Goal: Task Accomplishment & Management: Use online tool/utility

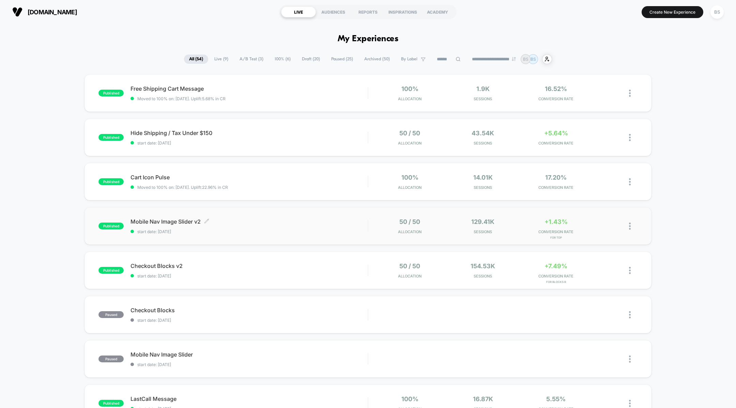
click at [336, 225] on div "Mobile Nav Image Slider v2 Click to edit experience details Click to edit exper…" at bounding box center [249, 226] width 237 height 16
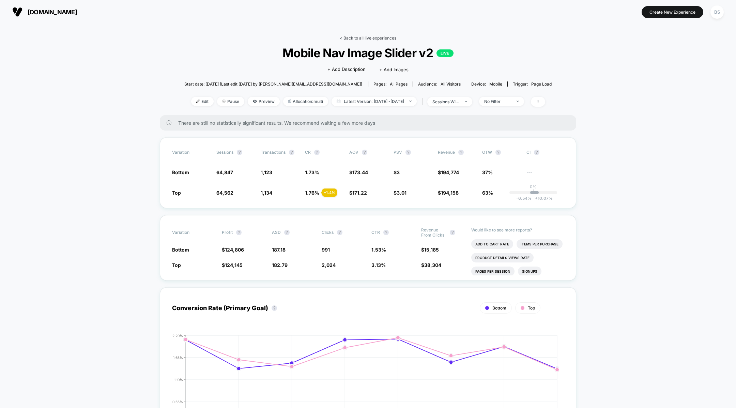
click at [359, 35] on link "< Back to all live experiences" at bounding box center [368, 37] width 57 height 5
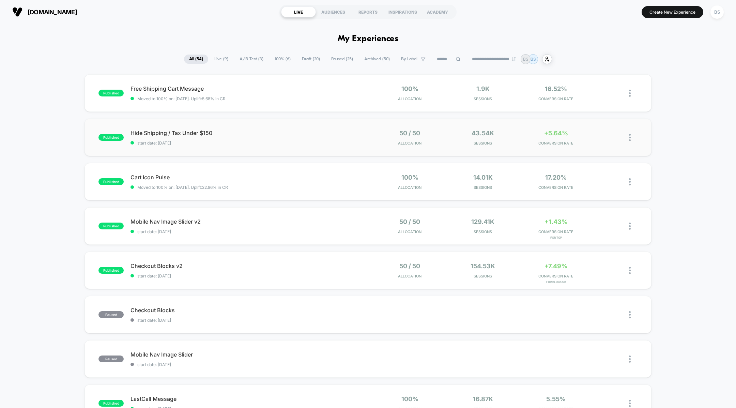
click at [332, 148] on div "published Hide Shipping / Tax Under $150 start date: [DATE] 50 / 50 Allocation …" at bounding box center [368, 138] width 567 height 38
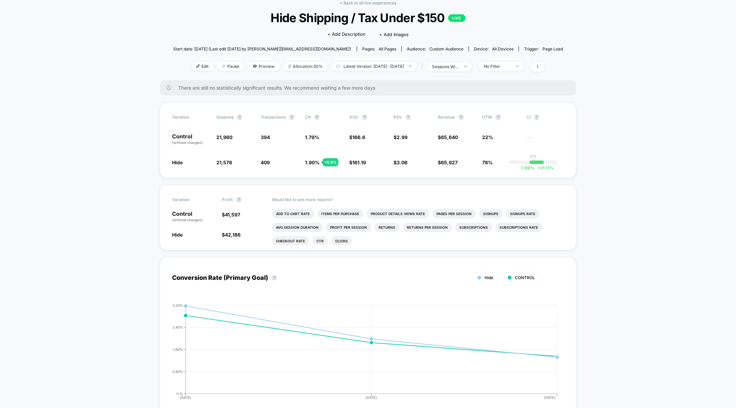
scroll to position [91, 0]
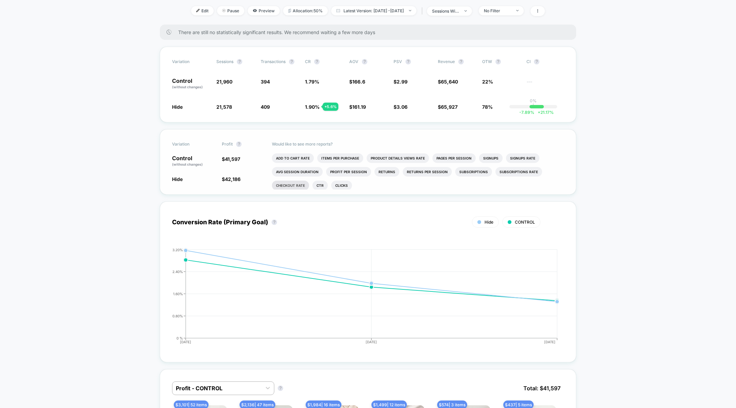
click at [299, 183] on li "Checkout Rate" at bounding box center [290, 186] width 37 height 10
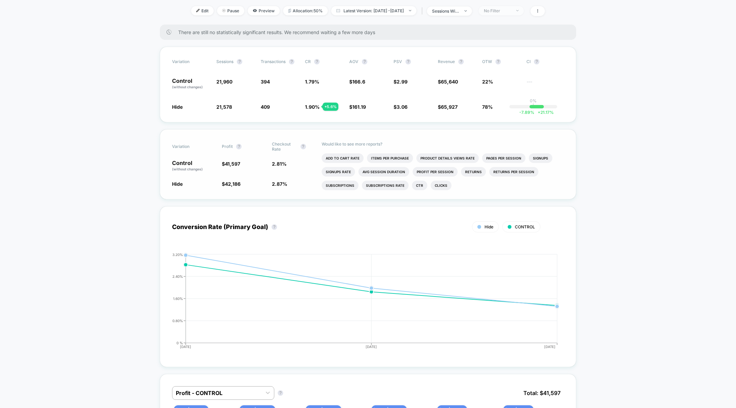
click at [503, 13] on div "No Filter" at bounding box center [497, 10] width 27 height 5
click at [497, 77] on span "New Visitors" at bounding box center [504, 77] width 28 height 6
click at [498, 109] on button "Save" at bounding box center [510, 109] width 62 height 11
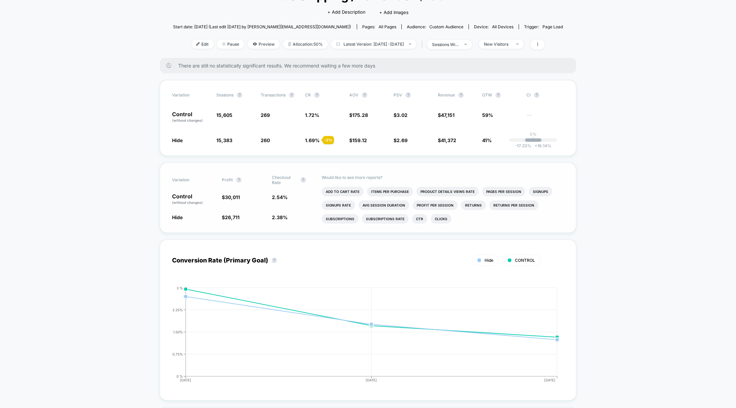
scroll to position [8, 0]
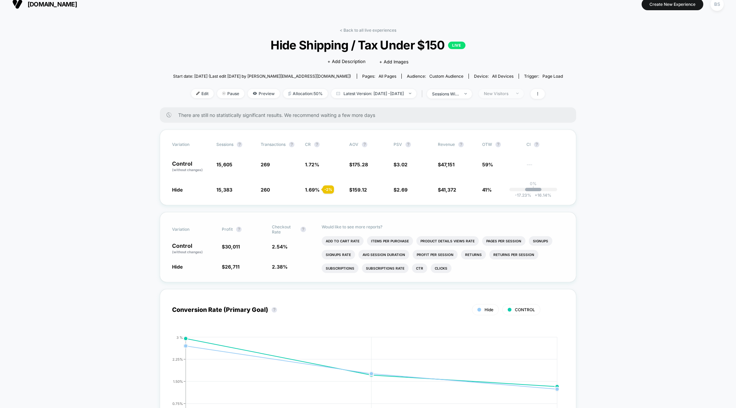
click at [497, 89] on span "New Visitors" at bounding box center [501, 93] width 45 height 9
click at [493, 120] on span "Mobile Visitors" at bounding box center [506, 119] width 33 height 6
click at [493, 196] on button "Save" at bounding box center [510, 192] width 62 height 11
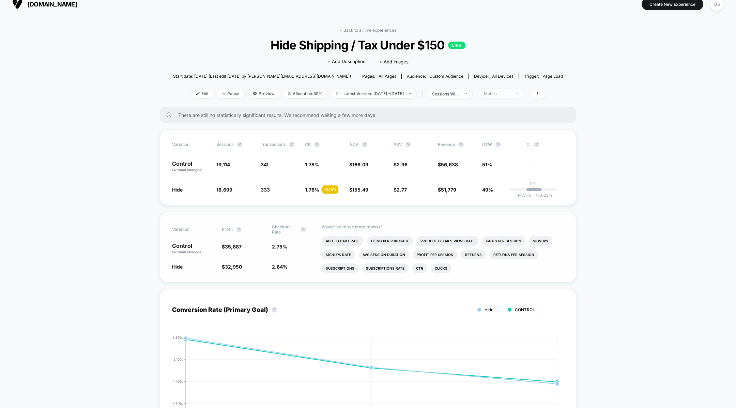
click at [518, 97] on span "Mobile" at bounding box center [501, 93] width 45 height 9
click at [510, 134] on span "Desktop Visitors" at bounding box center [508, 133] width 36 height 6
click at [508, 205] on div "Mobile Visitors ? Desktop Visitors ? Returning Visitors ? New Visitors ? No Fil…" at bounding box center [511, 157] width 84 height 104
click at [508, 193] on button "Save" at bounding box center [510, 192] width 62 height 11
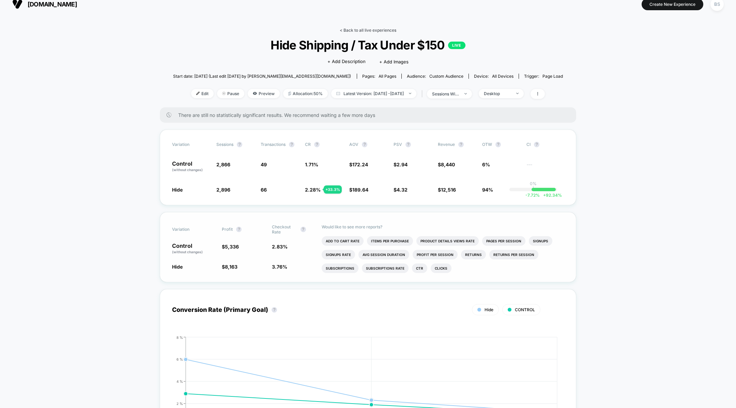
click at [348, 30] on link "< Back to all live experiences" at bounding box center [368, 30] width 57 height 5
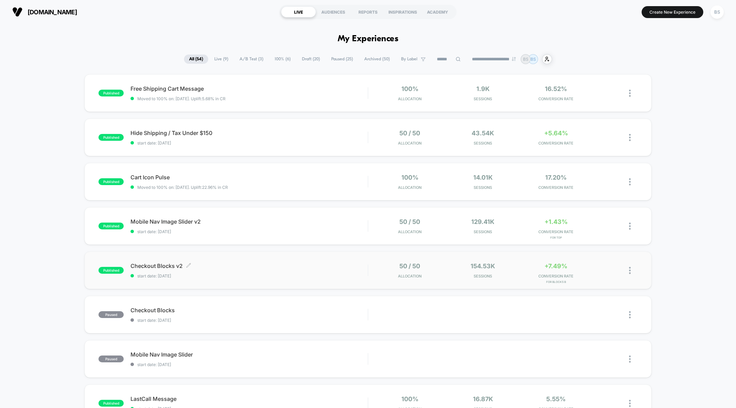
click at [282, 264] on span "Checkout Blocks v2 Click to edit experience details" at bounding box center [249, 266] width 237 height 7
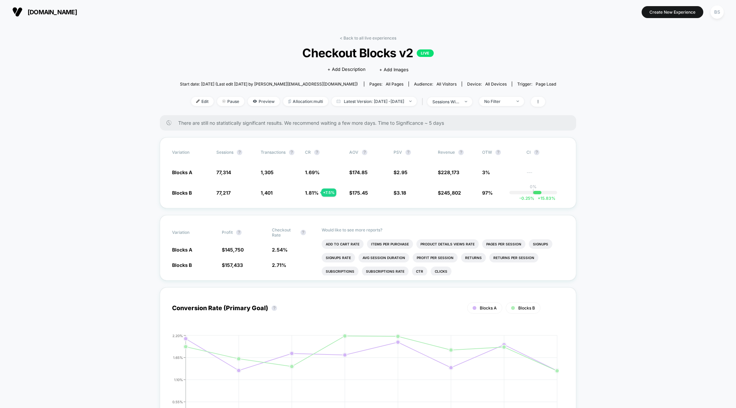
click at [369, 43] on div "< Back to all live experiences Checkout Blocks v2 LIVE Click to edit experience…" at bounding box center [368, 75] width 376 height 80
click at [364, 40] on link "< Back to all live experiences" at bounding box center [368, 37] width 57 height 5
